Goal: Information Seeking & Learning: Check status

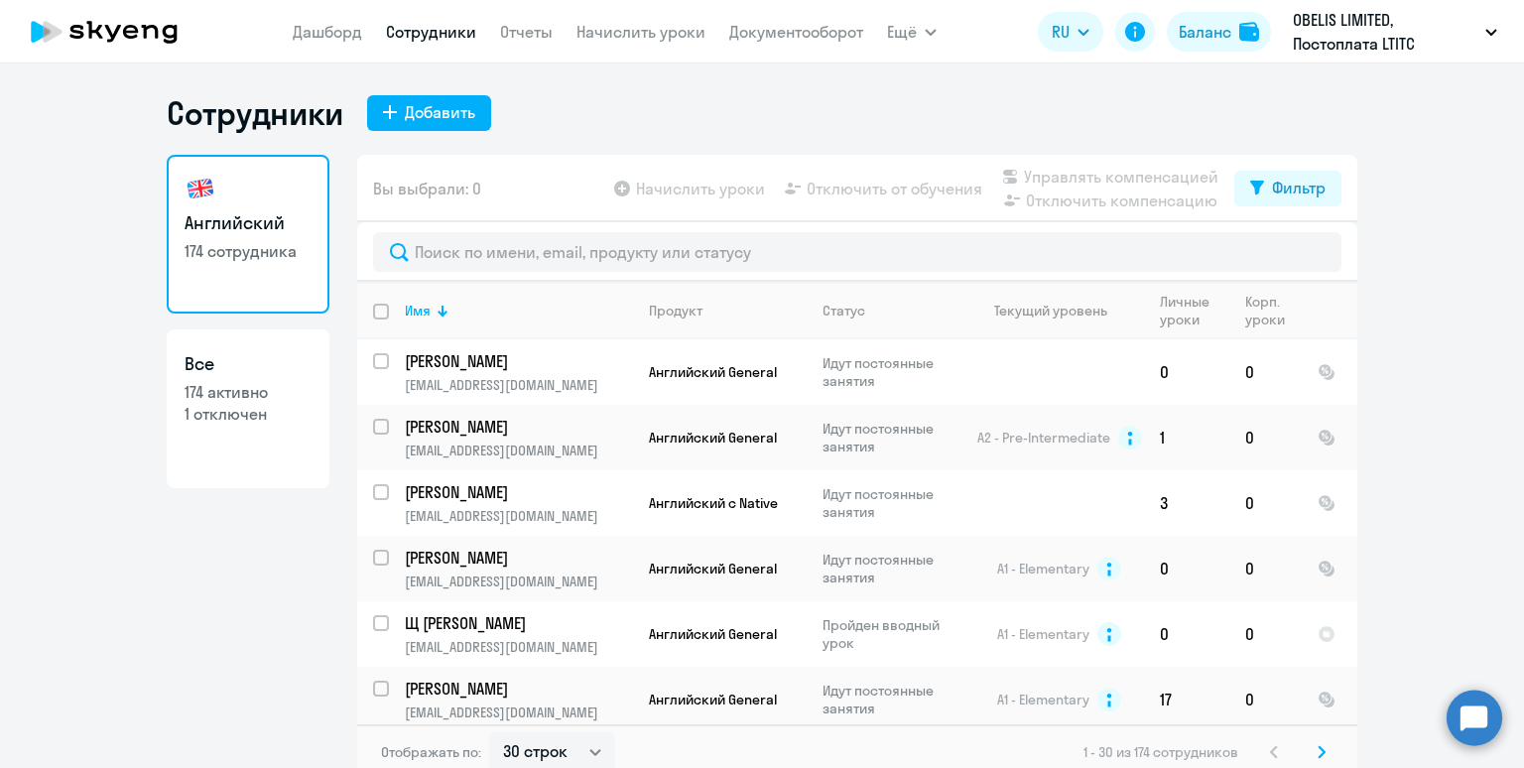
select select "30"
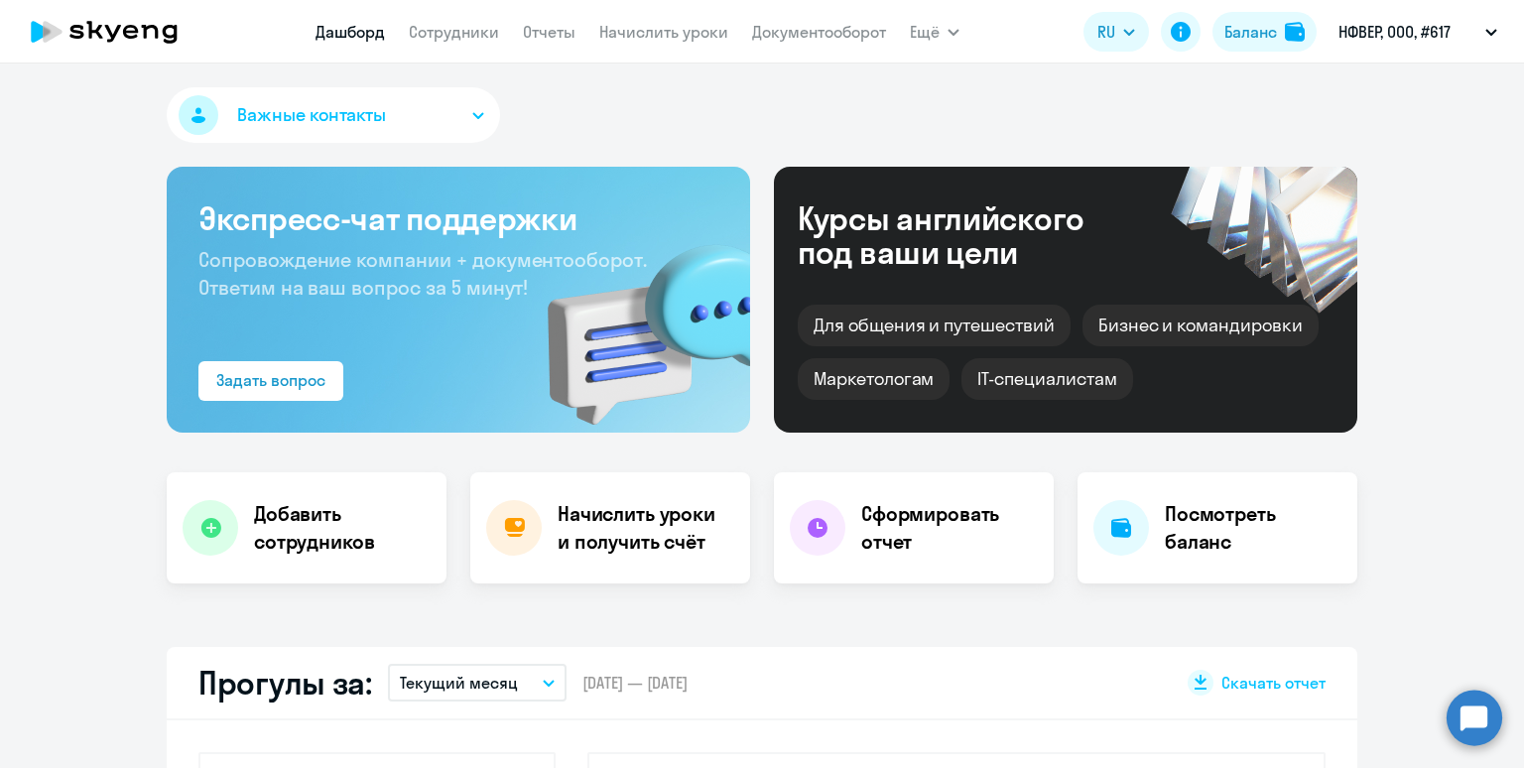
click at [454, 45] on app-menu-item-link "Сотрудники" at bounding box center [454, 32] width 90 height 25
click at [452, 34] on link "Сотрудники" at bounding box center [454, 32] width 90 height 20
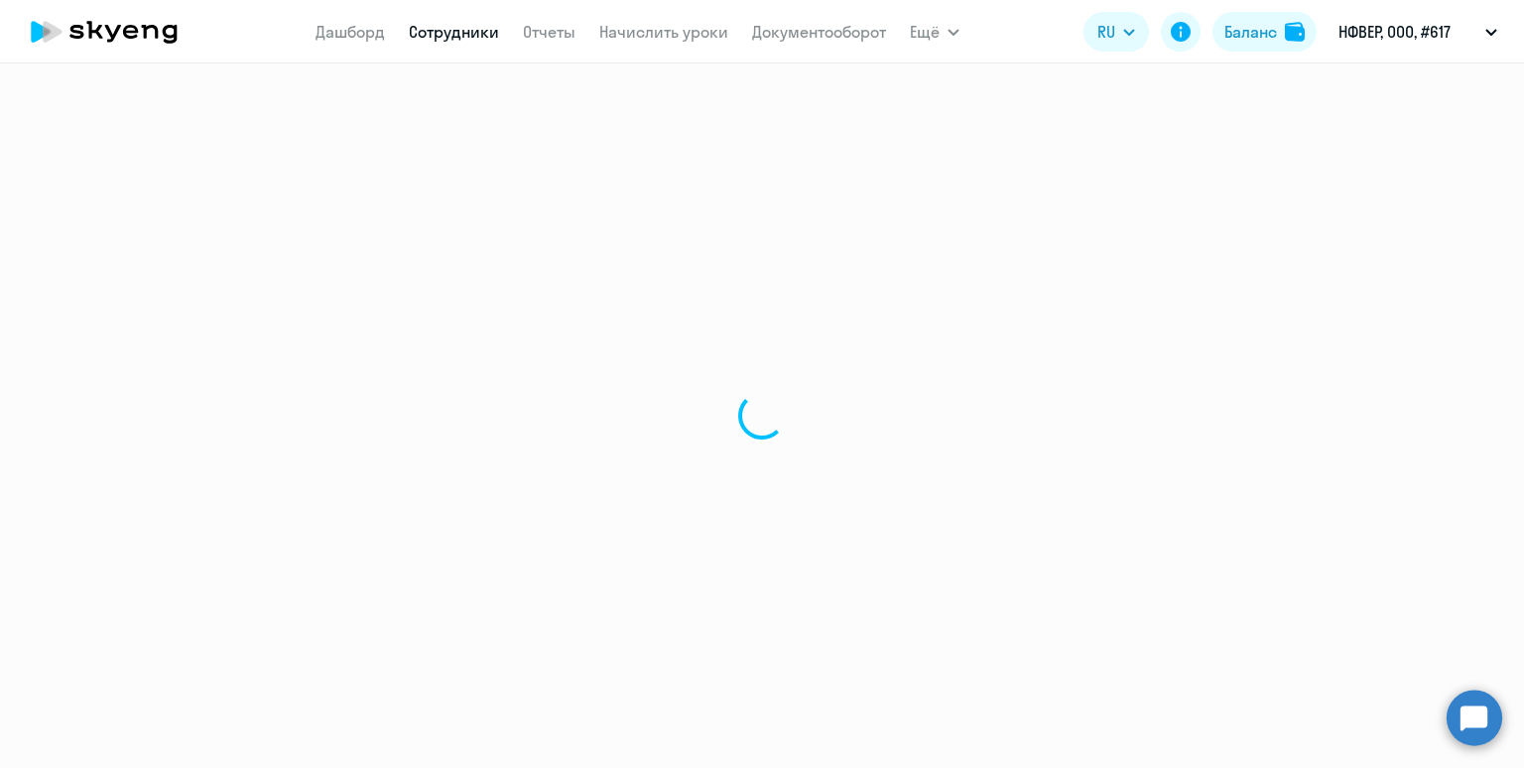
select select "30"
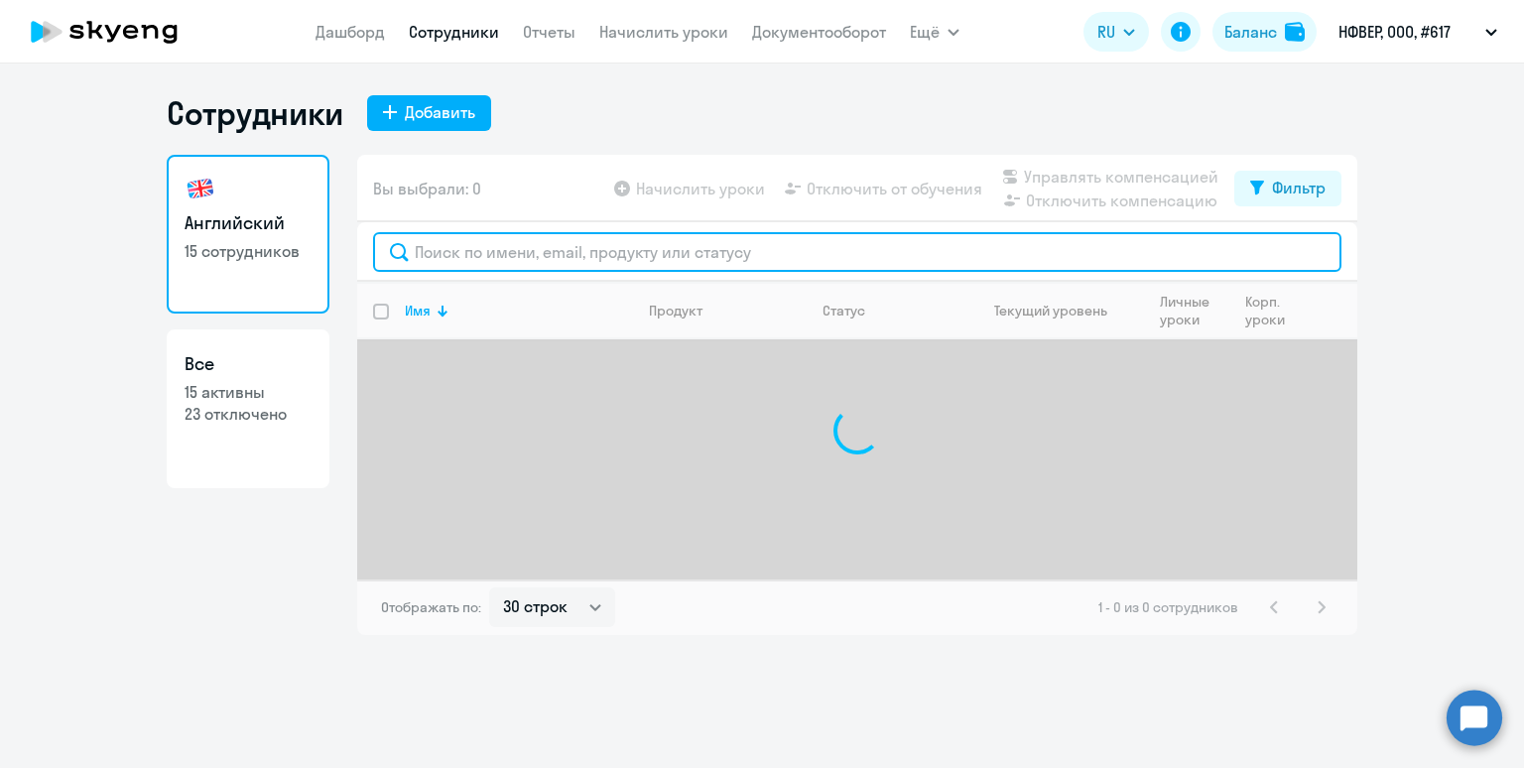
click at [465, 255] on input "text" at bounding box center [857, 252] width 968 height 40
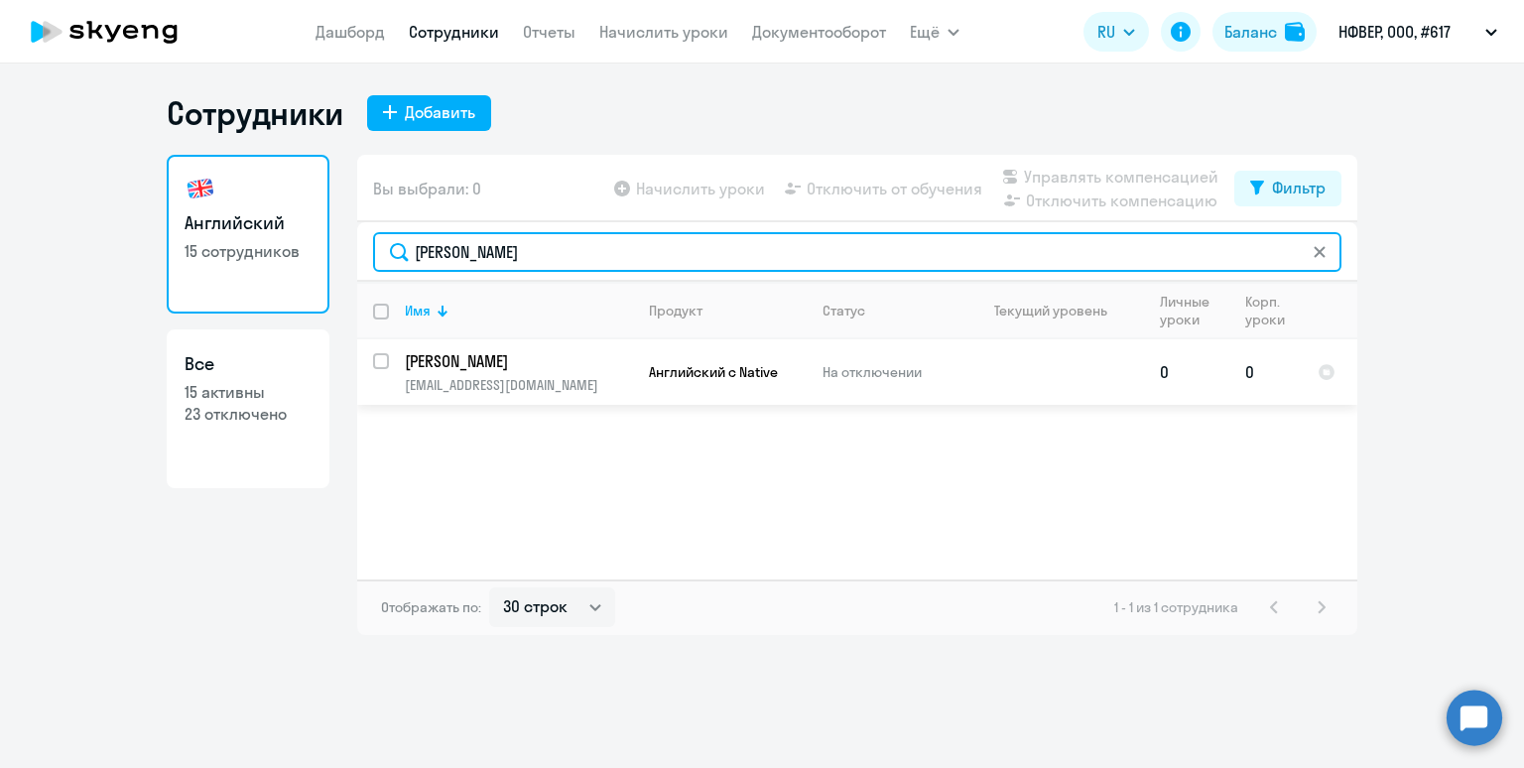
type input "[PERSON_NAME]"
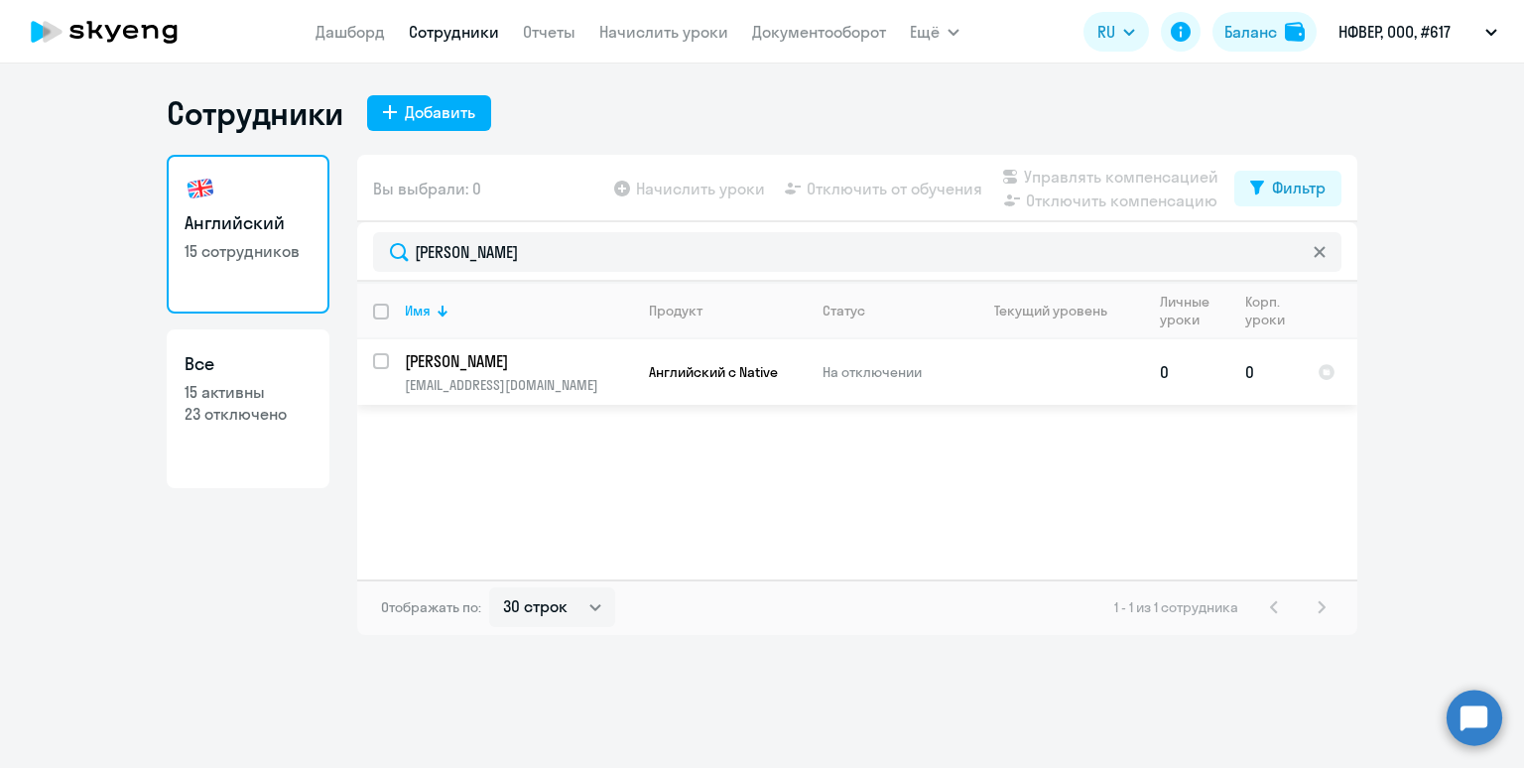
click at [564, 384] on p "[EMAIL_ADDRESS][DOMAIN_NAME]" at bounding box center [518, 385] width 227 height 18
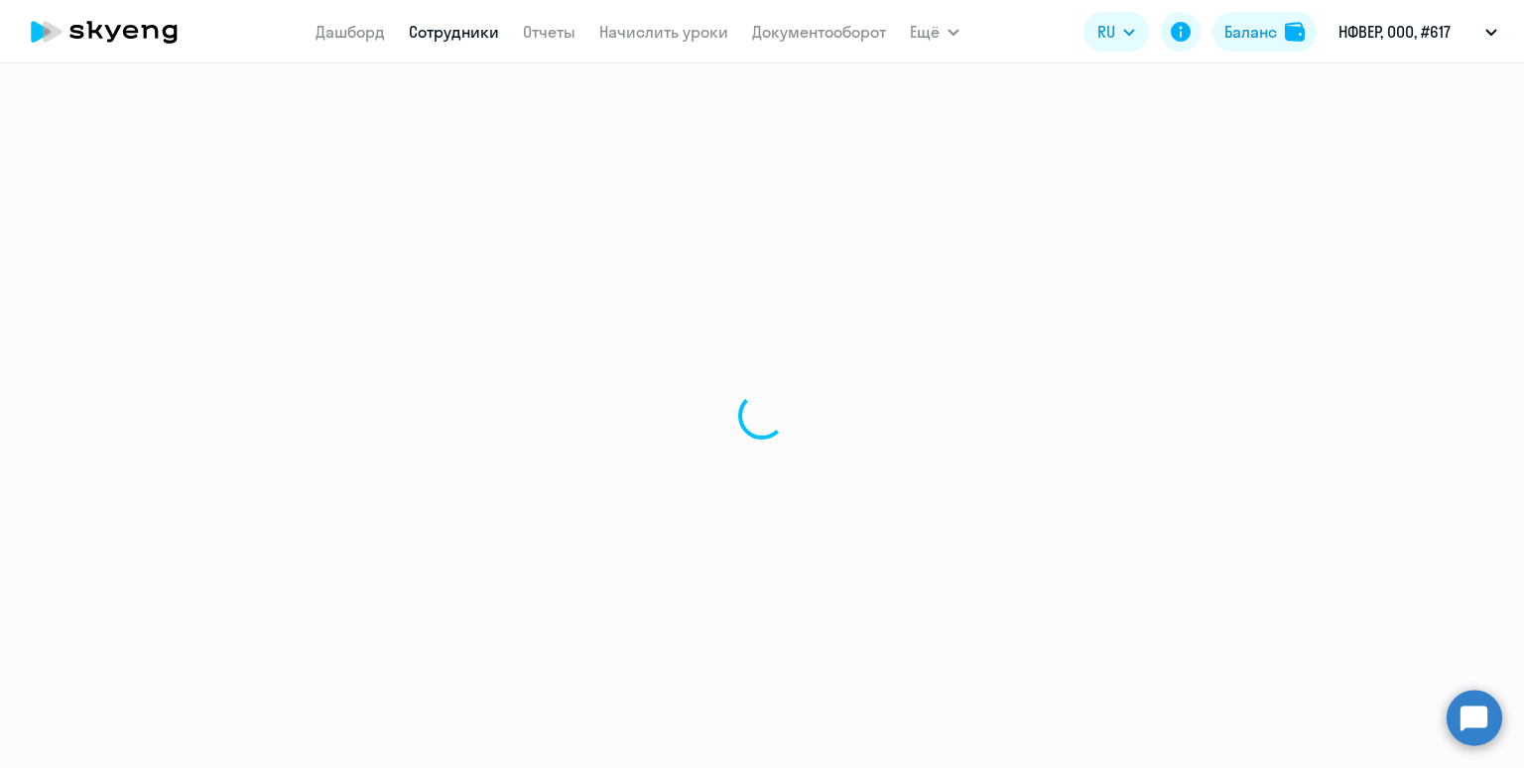
select select "english"
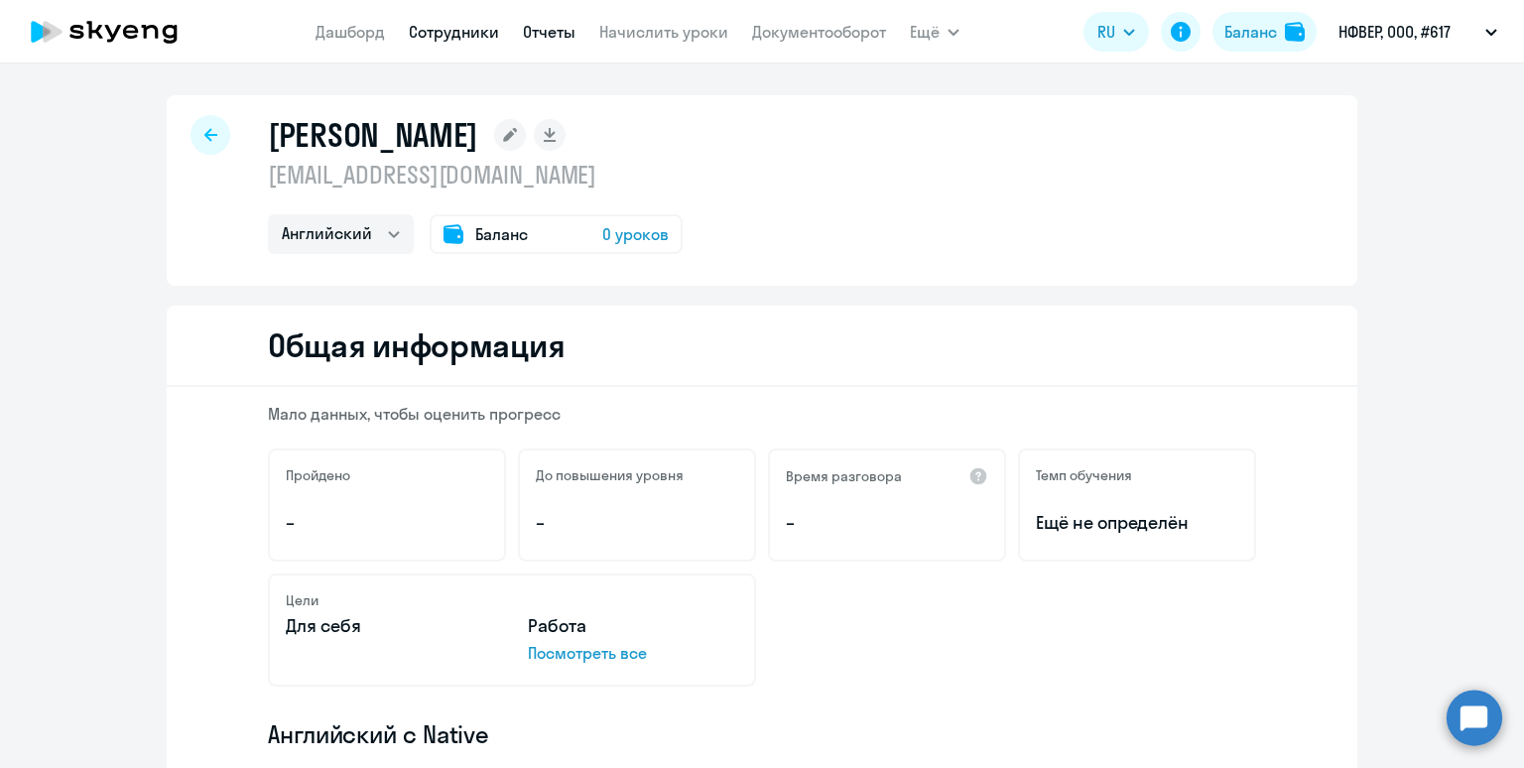
click at [534, 33] on link "Отчеты" at bounding box center [549, 32] width 53 height 20
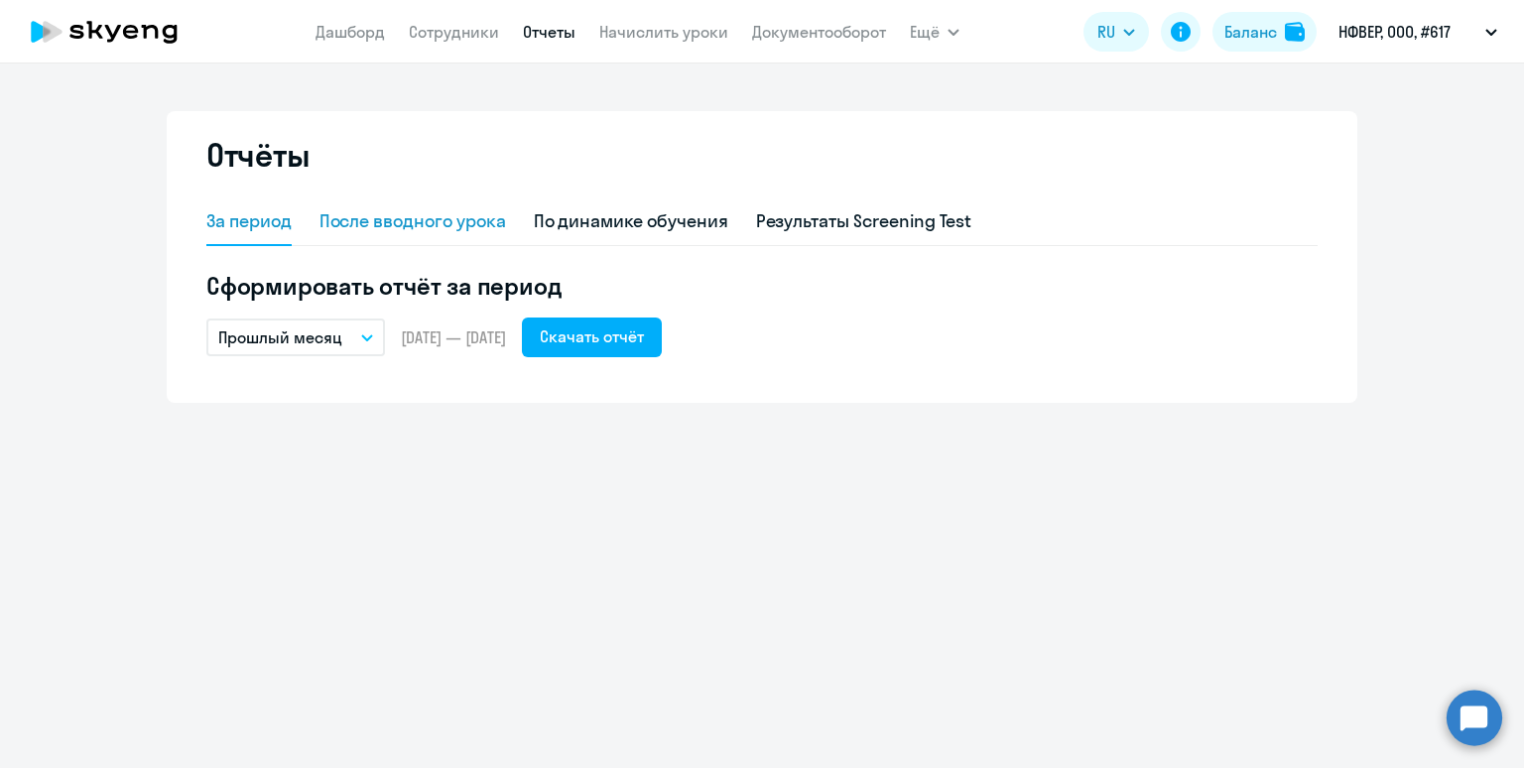
click at [426, 224] on div "После вводного урока" at bounding box center [412, 221] width 187 height 26
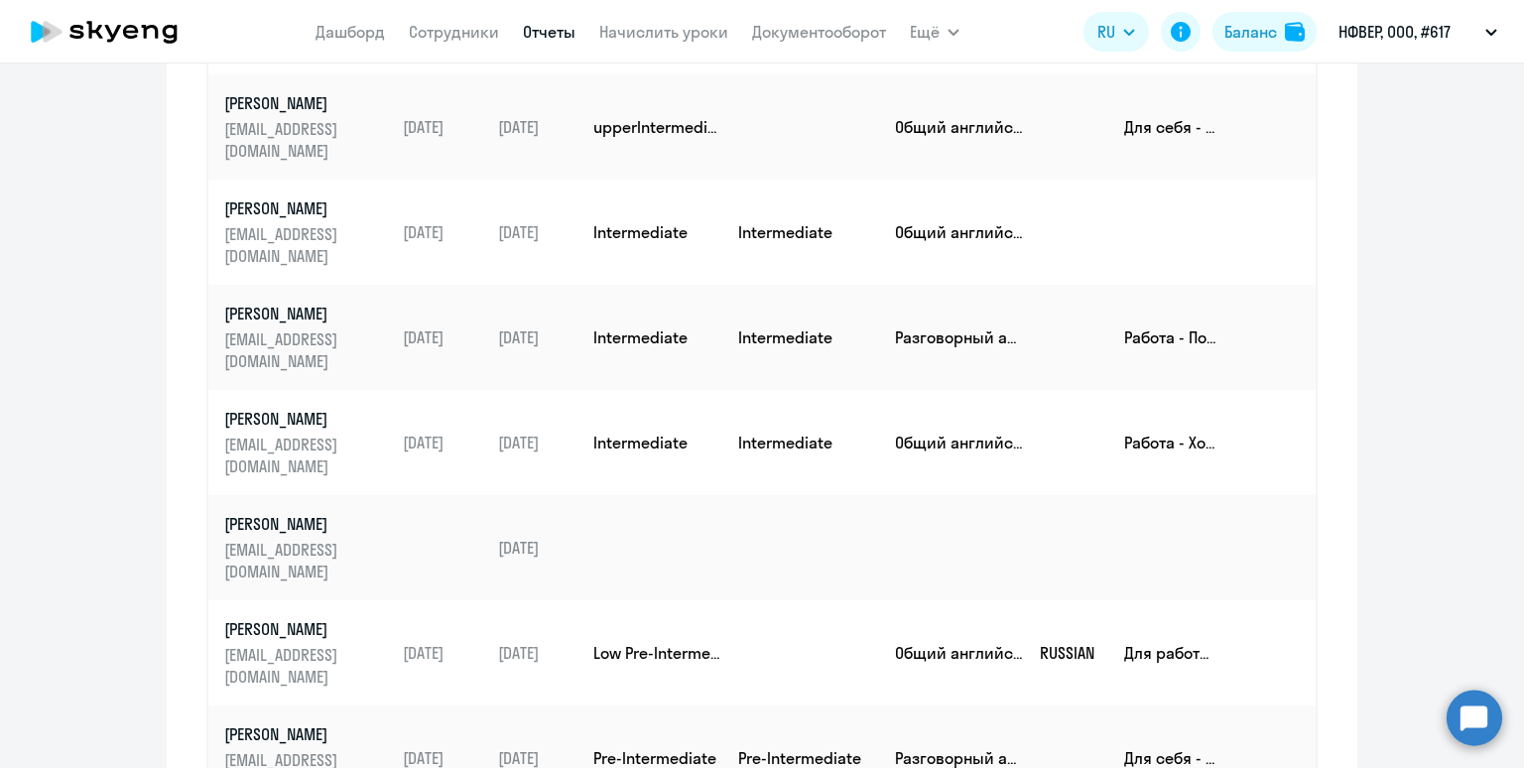
scroll to position [610, 0]
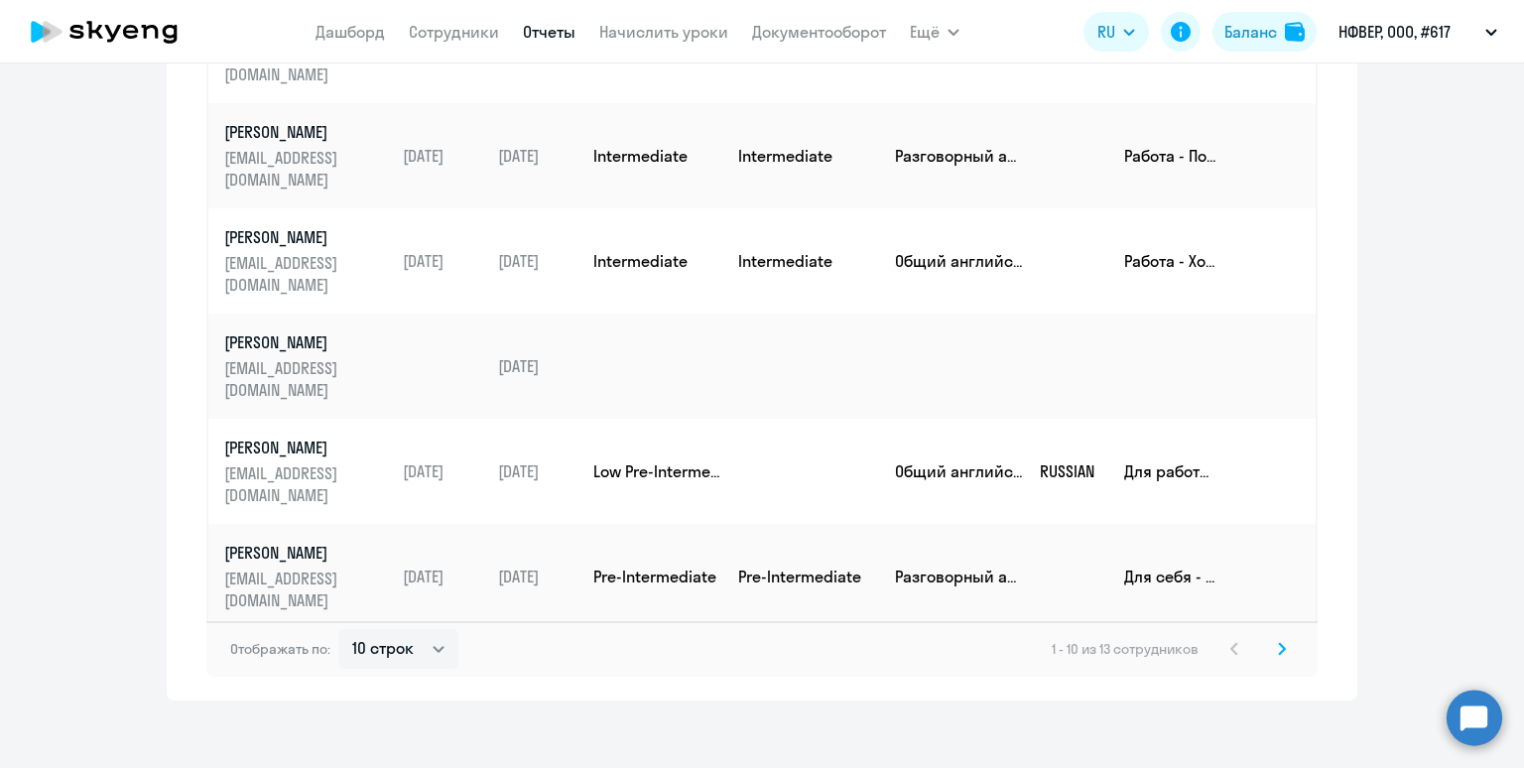
click at [1277, 648] on svg-icon at bounding box center [1282, 649] width 24 height 24
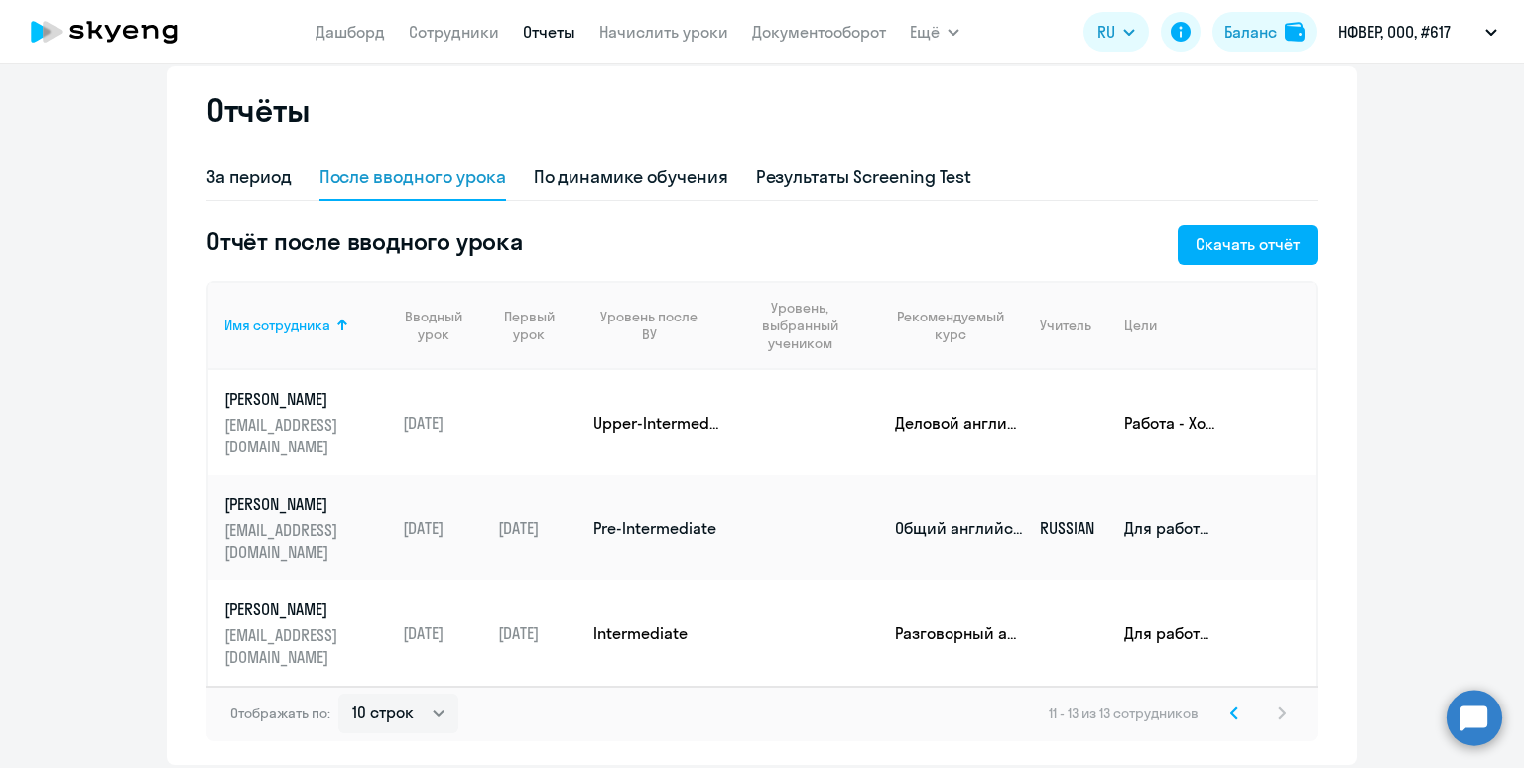
scroll to position [45, 0]
click at [1234, 706] on icon at bounding box center [1234, 713] width 8 height 14
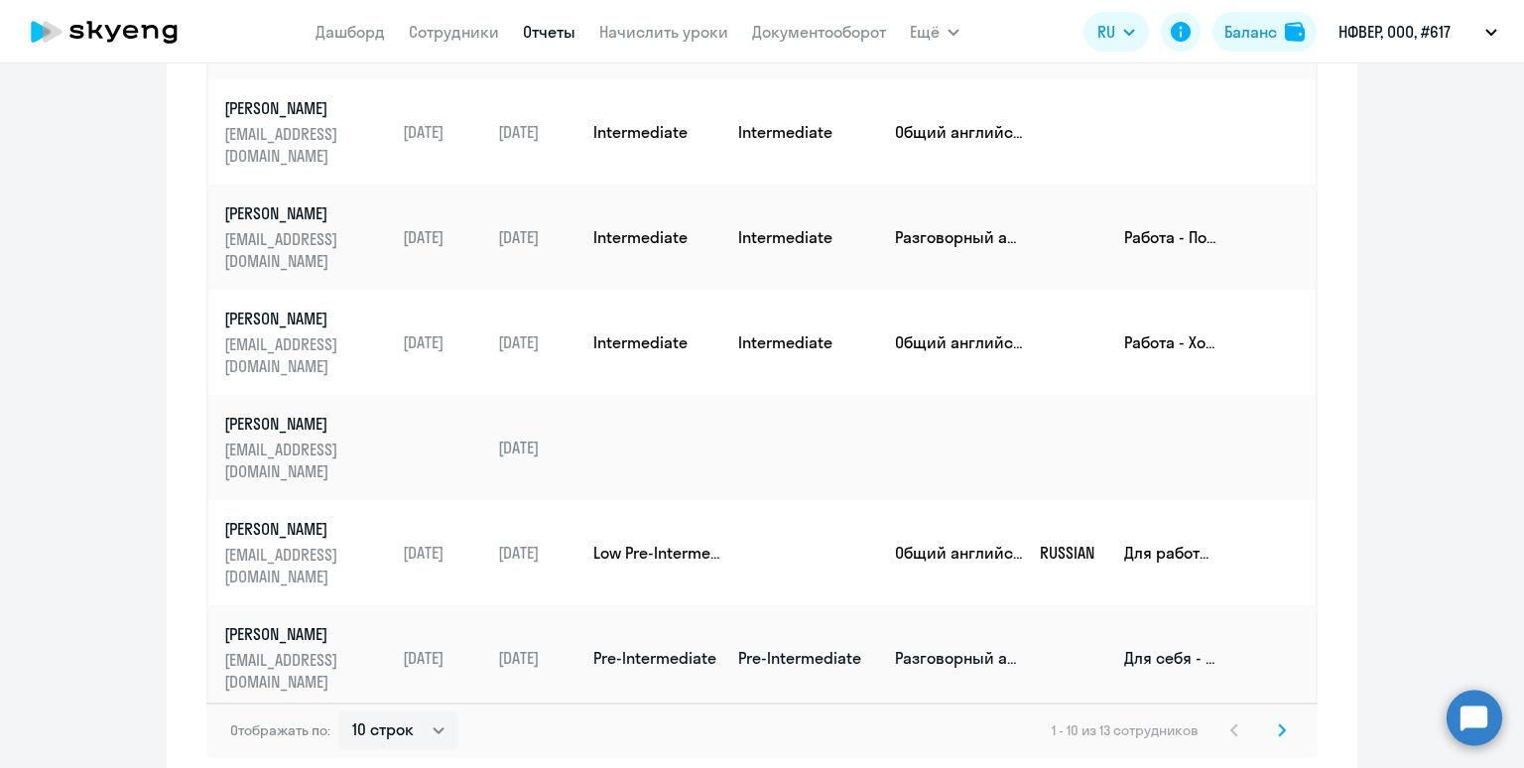
scroll to position [610, 0]
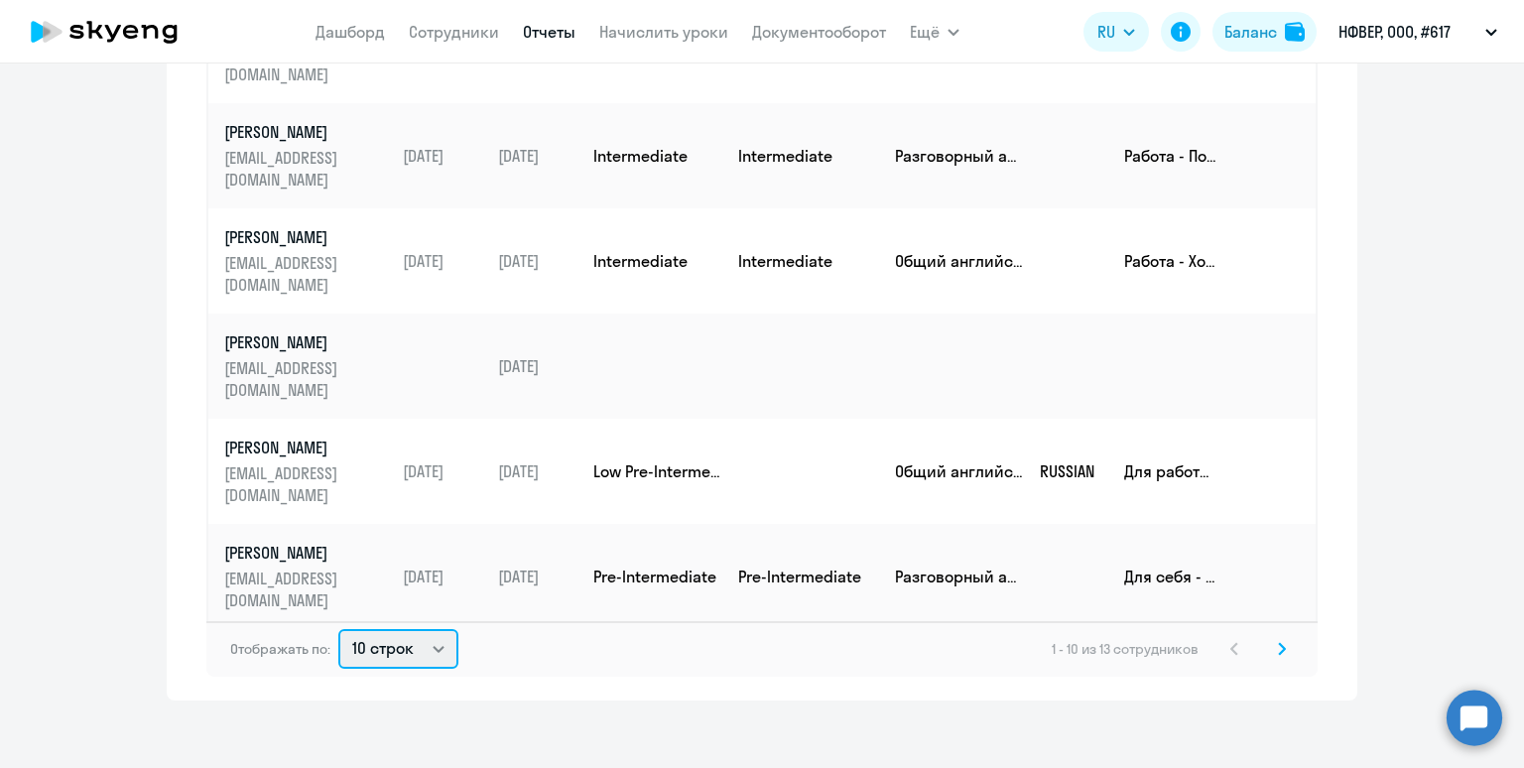
click at [372, 660] on select "10 строк 30 строк 50 строк" at bounding box center [398, 649] width 120 height 40
select select "30"
click at [338, 629] on select "10 строк 30 строк 50 строк" at bounding box center [398, 649] width 120 height 40
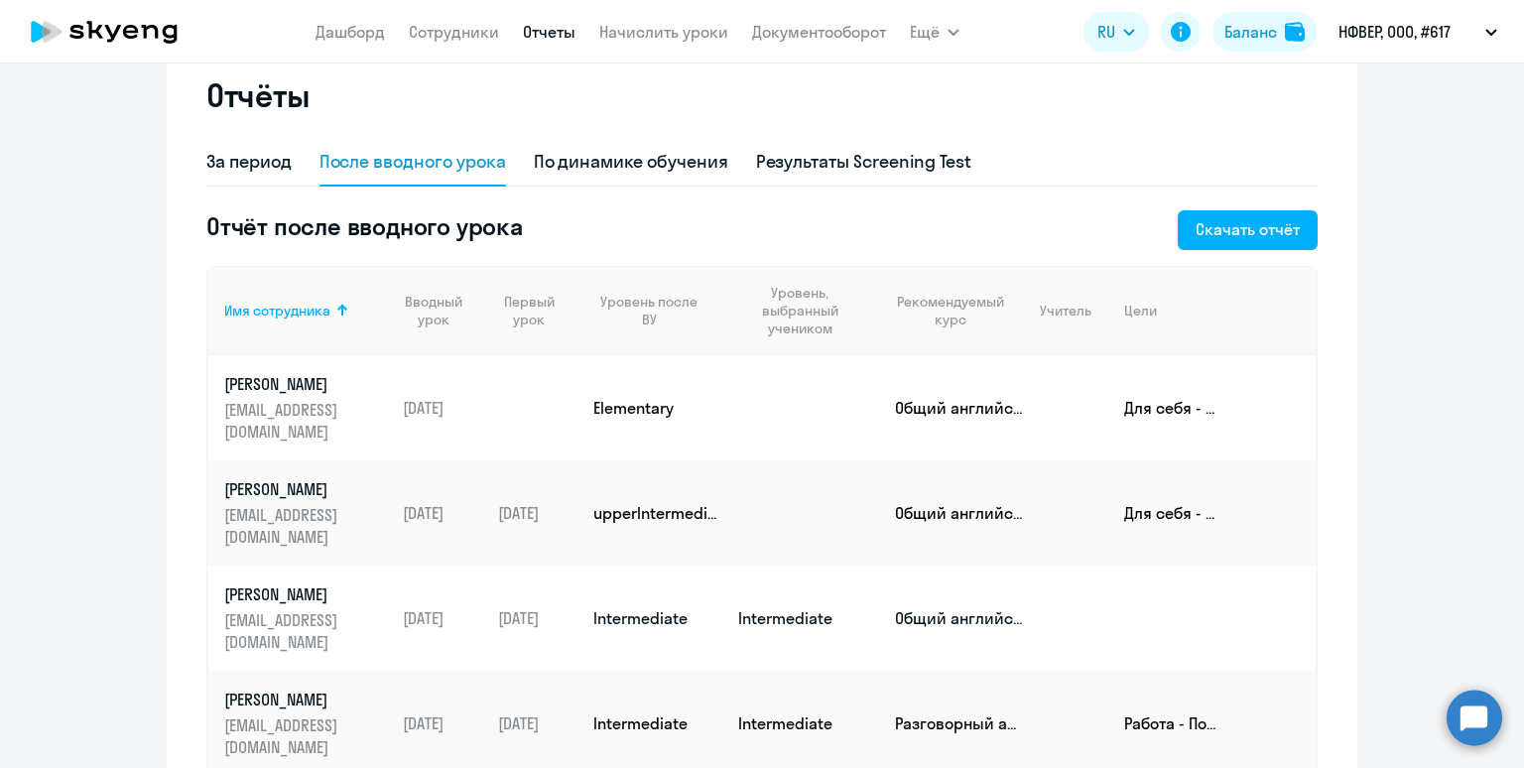
scroll to position [0, 0]
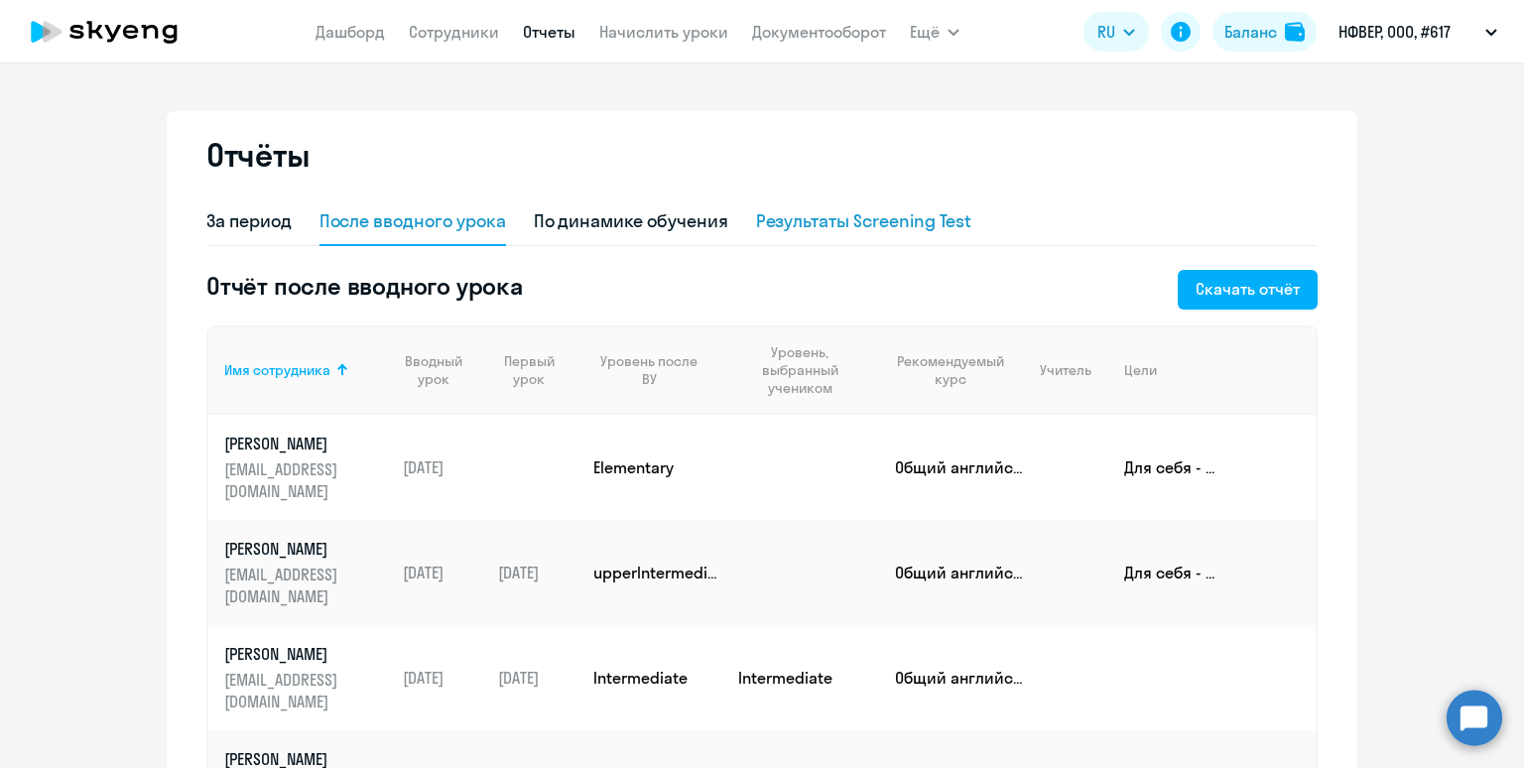
click at [824, 228] on div "Результаты Screening Test" at bounding box center [864, 221] width 216 height 26
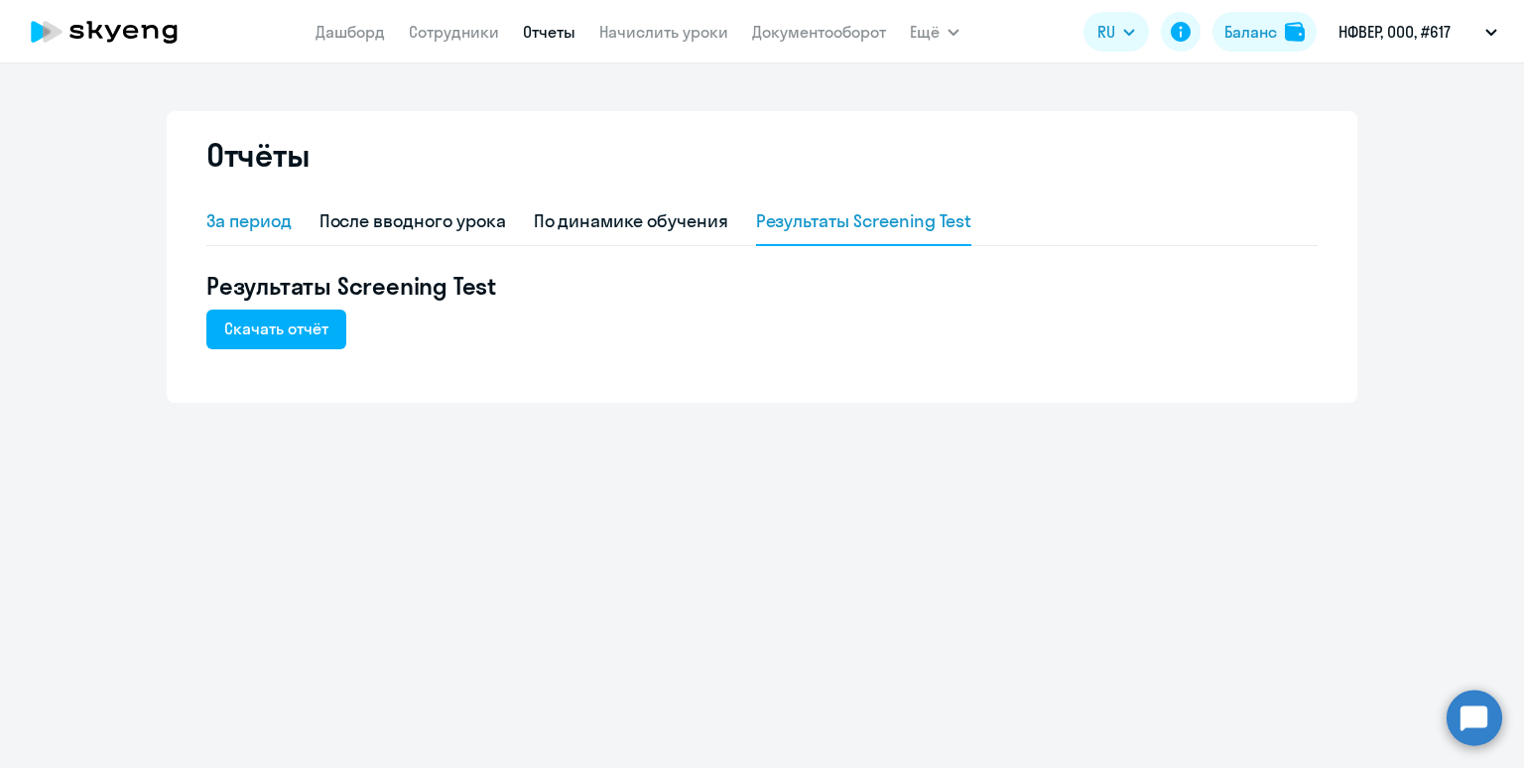
click at [242, 232] on div "За период" at bounding box center [248, 221] width 85 height 26
